Goal: Navigation & Orientation: Find specific page/section

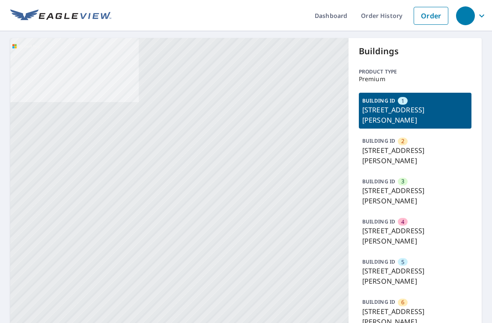
drag, startPoint x: 296, startPoint y: 152, endPoint x: 283, endPoint y: 87, distance: 66.7
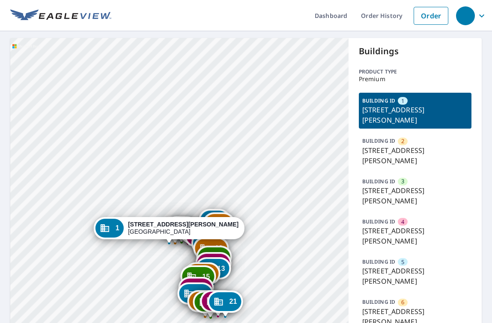
drag, startPoint x: 227, startPoint y: 199, endPoint x: 244, endPoint y: 71, distance: 128.6
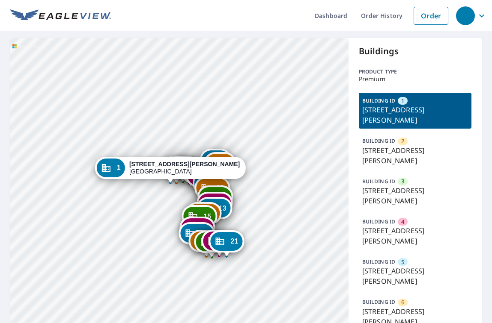
drag, startPoint x: 256, startPoint y: 164, endPoint x: 256, endPoint y: 153, distance: 11.6
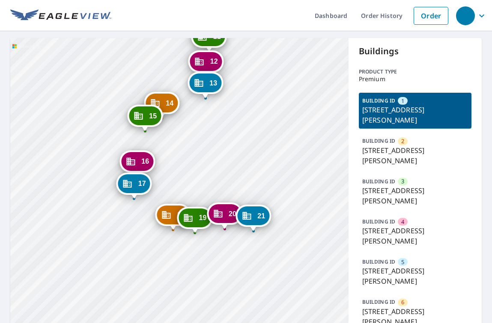
drag, startPoint x: 231, startPoint y: 188, endPoint x: 224, endPoint y: 131, distance: 56.9
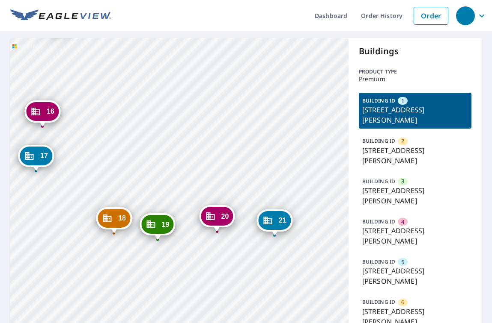
drag, startPoint x: 210, startPoint y: 223, endPoint x: 214, endPoint y: 216, distance: 7.3
click at [214, 216] on icon "Dropped pin, building 20, Commercial property, 983 Hanna Bend Ct Manchester, MO…" at bounding box center [210, 217] width 9 height 8
